Goal: Information Seeking & Learning: Understand process/instructions

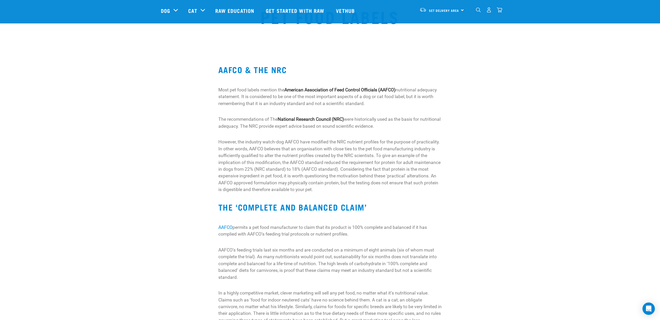
scroll to position [20, 0]
click at [339, 184] on p "However, the industry watch-dog AAFCO have modified the NRC nutrient profiles f…" at bounding box center [329, 165] width 223 height 54
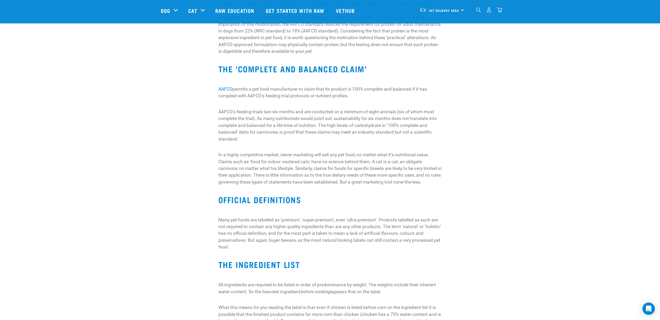
scroll to position [0, 0]
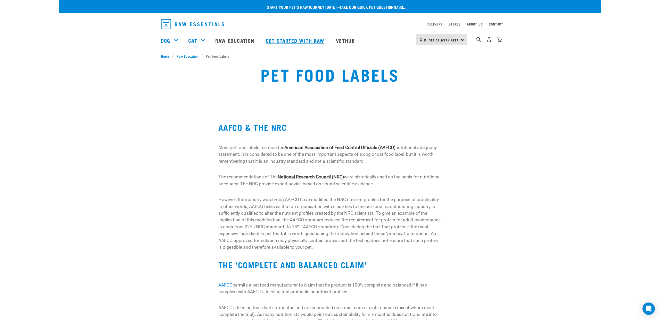
click at [310, 43] on link "Get started with Raw" at bounding box center [296, 40] width 70 height 21
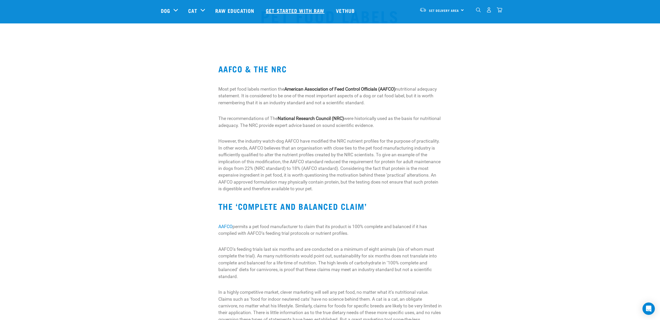
scroll to position [18, 0]
